Goal: Task Accomplishment & Management: Complete application form

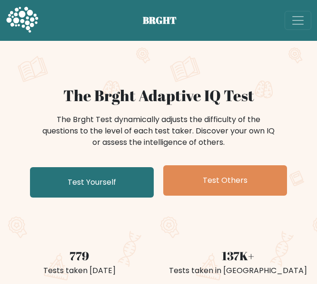
scroll to position [67, 0]
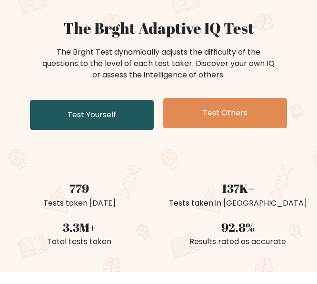
click at [102, 119] on link "Test Yourself" at bounding box center [92, 115] width 124 height 30
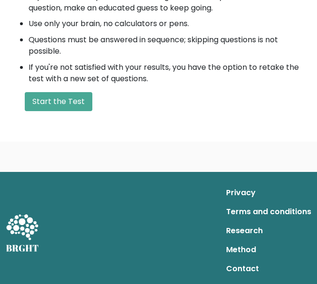
scroll to position [392, 0]
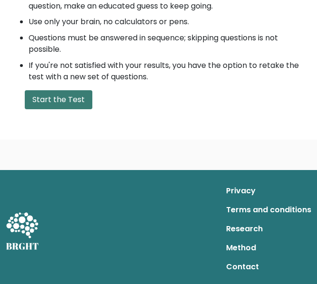
click at [64, 97] on button "Start the Test" at bounding box center [58, 99] width 67 height 19
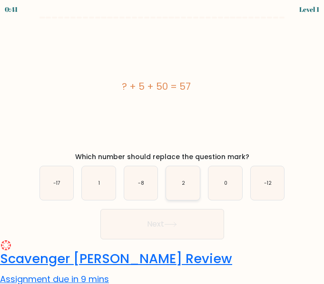
click at [186, 188] on icon "2" at bounding box center [183, 183] width 34 height 34
click at [163, 144] on input "d. 2" at bounding box center [162, 143] width 0 height 2
radio input "true"
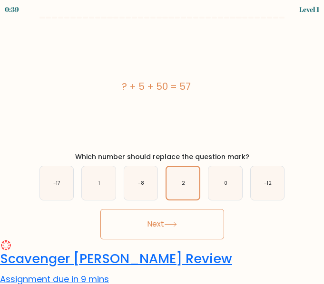
click at [152, 224] on button "Next" at bounding box center [162, 224] width 124 height 30
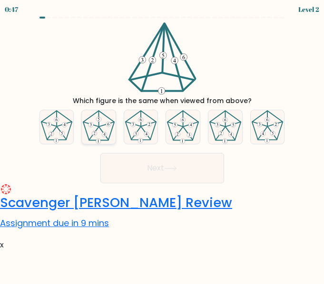
click at [109, 133] on icon at bounding box center [99, 127] width 34 height 34
click at [162, 142] on input "b." at bounding box center [162, 143] width 0 height 2
radio input "true"
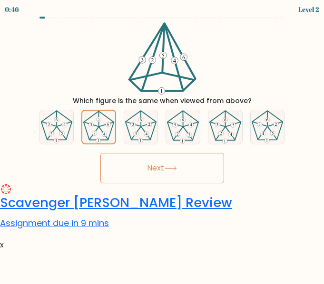
click at [168, 169] on icon at bounding box center [170, 168] width 13 height 5
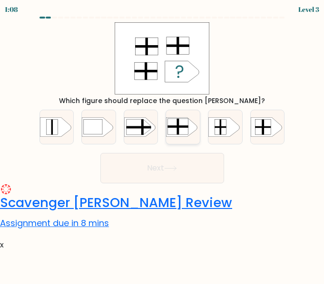
click at [187, 129] on rect at bounding box center [178, 126] width 21 height 16
click at [163, 142] on input "d." at bounding box center [162, 143] width 0 height 2
radio input "true"
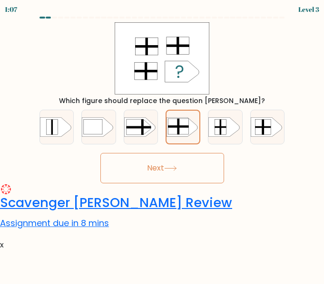
click at [175, 162] on button "Next" at bounding box center [162, 168] width 124 height 30
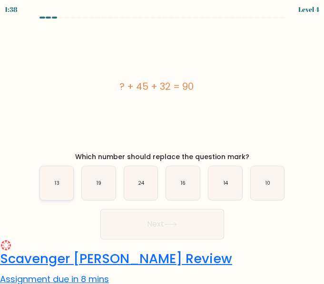
click at [56, 178] on icon "13" at bounding box center [57, 183] width 34 height 34
click at [162, 144] on input "a. 13" at bounding box center [162, 143] width 0 height 2
radio input "true"
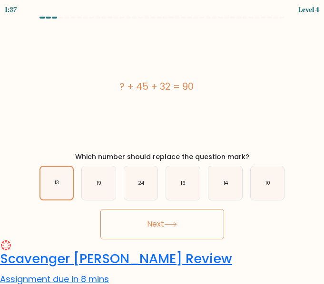
click at [140, 227] on button "Next" at bounding box center [162, 224] width 124 height 30
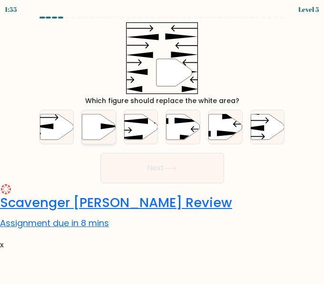
click at [104, 132] on icon at bounding box center [99, 127] width 34 height 26
click at [162, 142] on input "b." at bounding box center [162, 143] width 0 height 2
radio input "true"
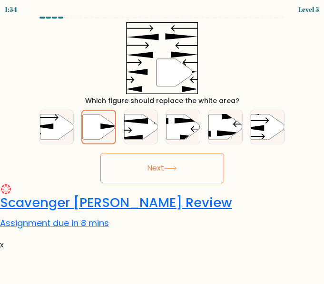
click at [168, 164] on button "Next" at bounding box center [162, 168] width 124 height 30
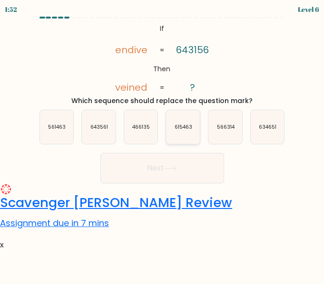
click at [178, 134] on icon "615463" at bounding box center [183, 127] width 34 height 34
click at [163, 142] on input "d. 615463" at bounding box center [162, 143] width 0 height 2
radio input "true"
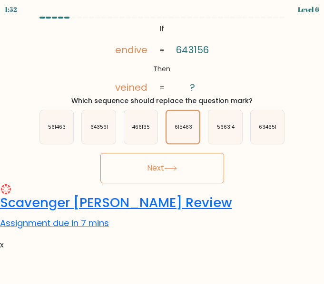
click at [159, 164] on button "Next" at bounding box center [162, 168] width 124 height 30
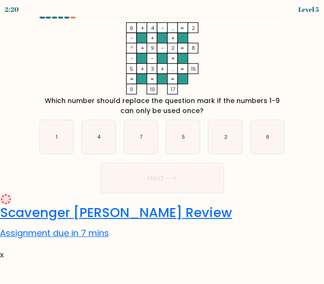
click at [228, 53] on icon "6 + 4 - ... 2 - + + ? + 9 - 2 8 - - + 5 + 3 + ... = 15 = = = = 0 10 17 =" at bounding box center [162, 58] width 249 height 72
click at [51, 135] on icon "1" at bounding box center [57, 137] width 34 height 34
click at [162, 142] on input "a. 1" at bounding box center [162, 143] width 0 height 2
radio input "true"
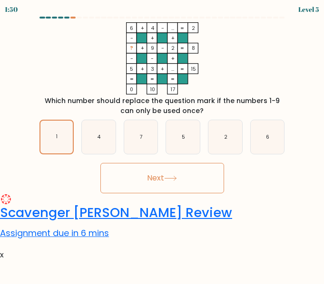
click at [144, 178] on button "Next" at bounding box center [162, 178] width 124 height 30
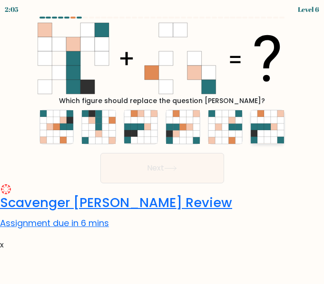
click at [272, 127] on icon at bounding box center [273, 127] width 7 height 7
click at [163, 142] on input "f." at bounding box center [162, 143] width 0 height 2
radio input "true"
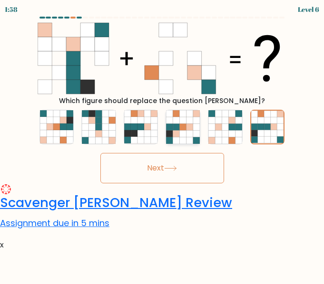
click at [184, 138] on icon at bounding box center [183, 140] width 7 height 7
click at [163, 142] on input "d." at bounding box center [162, 143] width 0 height 2
radio input "true"
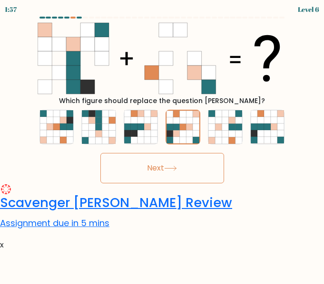
click at [169, 166] on icon at bounding box center [170, 168] width 13 height 5
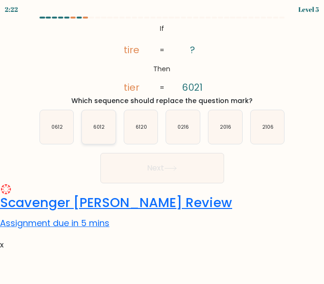
click at [103, 136] on icon "6012" at bounding box center [99, 127] width 34 height 34
click at [162, 142] on input "b. 6012" at bounding box center [162, 143] width 0 height 2
radio input "true"
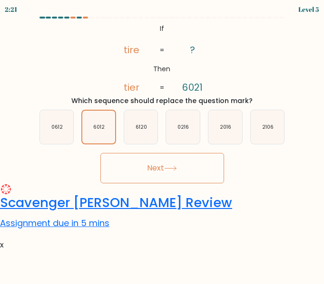
click at [158, 175] on button "Next" at bounding box center [162, 168] width 124 height 30
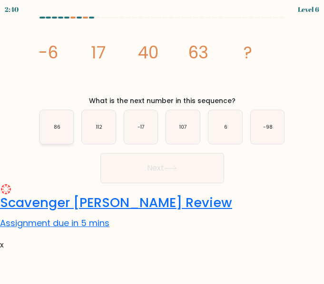
click at [48, 130] on icon "86" at bounding box center [57, 127] width 34 height 34
click at [162, 142] on input "a. 86" at bounding box center [162, 143] width 0 height 2
radio input "true"
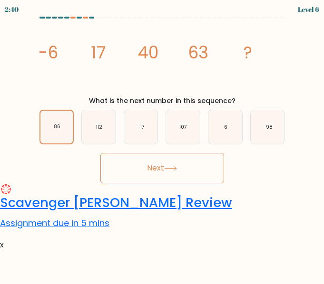
click at [150, 171] on button "Next" at bounding box center [162, 168] width 124 height 30
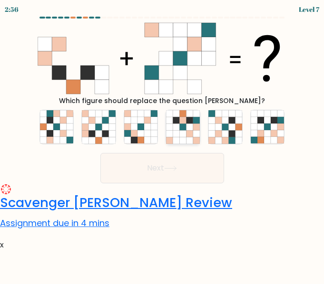
click at [192, 137] on icon at bounding box center [189, 140] width 7 height 7
click at [163, 142] on input "d." at bounding box center [162, 143] width 0 height 2
radio input "true"
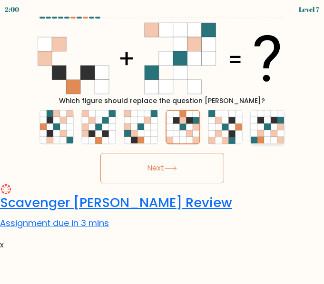
click at [280, 123] on icon at bounding box center [280, 120] width 7 height 7
click at [163, 142] on input "f." at bounding box center [162, 143] width 0 height 2
radio input "true"
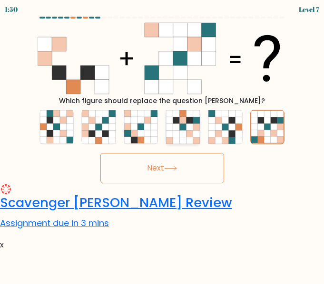
click at [192, 134] on icon at bounding box center [189, 133] width 7 height 7
click at [163, 142] on input "d." at bounding box center [162, 143] width 0 height 2
radio input "true"
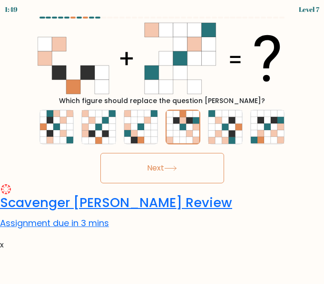
click at [176, 169] on icon at bounding box center [170, 168] width 13 height 5
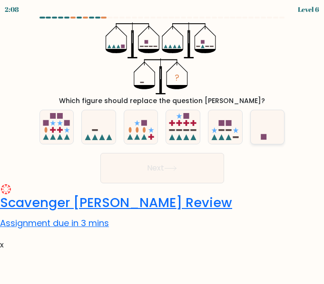
click at [279, 124] on icon at bounding box center [267, 127] width 34 height 28
click at [163, 142] on input "f." at bounding box center [162, 143] width 0 height 2
radio input "true"
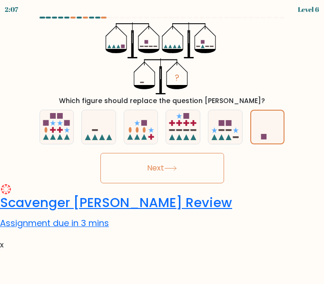
click at [158, 163] on button "Next" at bounding box center [162, 168] width 124 height 30
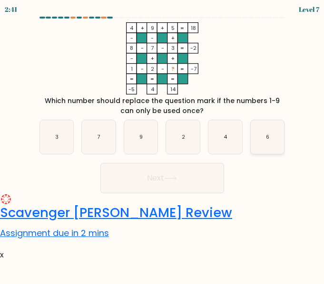
click at [269, 137] on text "6" at bounding box center [267, 137] width 3 height 7
click at [163, 142] on input "f. 6" at bounding box center [162, 143] width 0 height 2
radio input "true"
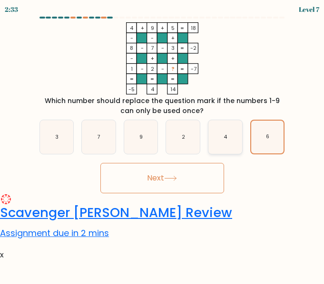
click at [241, 134] on icon "4" at bounding box center [225, 137] width 34 height 34
click at [163, 142] on input "e. 4" at bounding box center [162, 143] width 0 height 2
radio input "true"
click at [257, 139] on icon "6" at bounding box center [267, 137] width 34 height 34
click at [163, 142] on input "f. 6" at bounding box center [162, 143] width 0 height 2
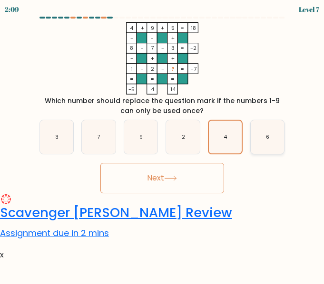
radio input "true"
click at [188, 172] on button "Next" at bounding box center [162, 178] width 124 height 30
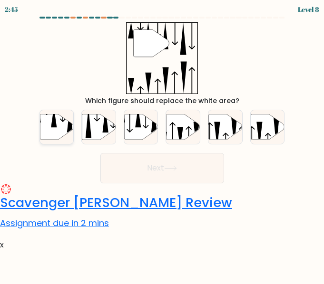
click at [63, 129] on icon at bounding box center [57, 127] width 34 height 26
click at [162, 142] on input "a." at bounding box center [162, 143] width 0 height 2
radio input "true"
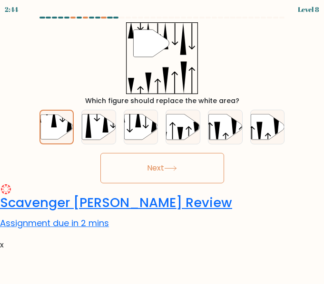
click at [163, 173] on button "Next" at bounding box center [162, 168] width 124 height 30
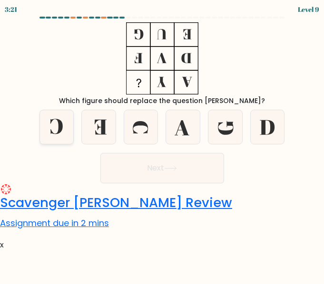
click at [57, 133] on icon at bounding box center [57, 127] width 34 height 34
click at [162, 142] on input "a." at bounding box center [162, 143] width 0 height 2
radio input "true"
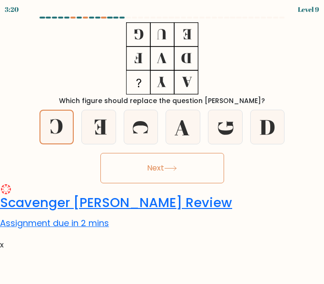
click at [150, 166] on button "Next" at bounding box center [162, 168] width 124 height 30
